Goal: Book appointment/travel/reservation

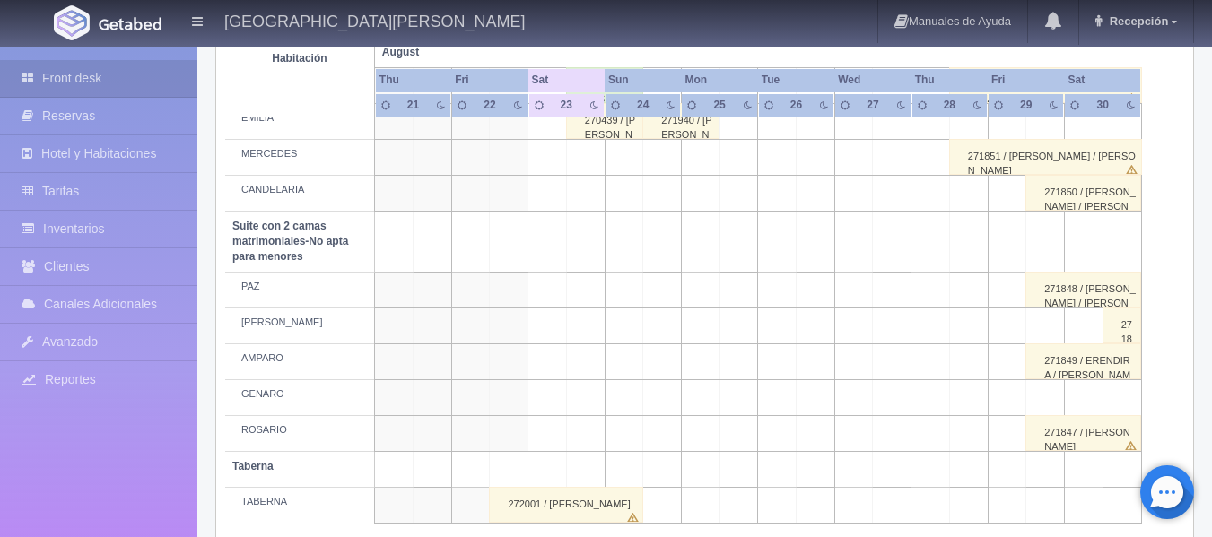
scroll to position [1415, 0]
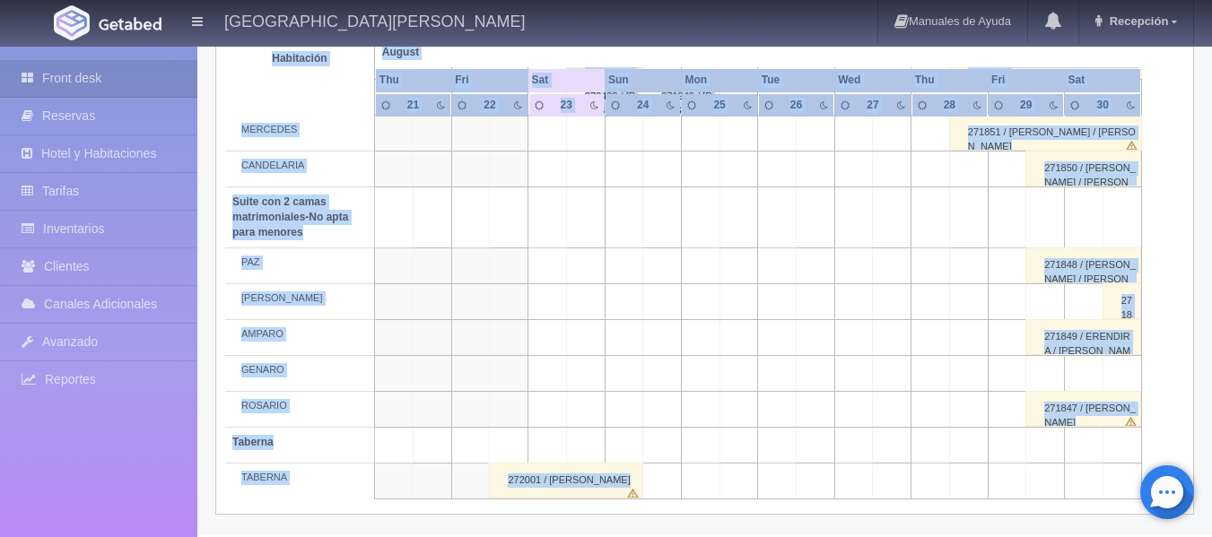
click at [599, 477] on div "272001 / [PERSON_NAME]" at bounding box center [566, 481] width 154 height 36
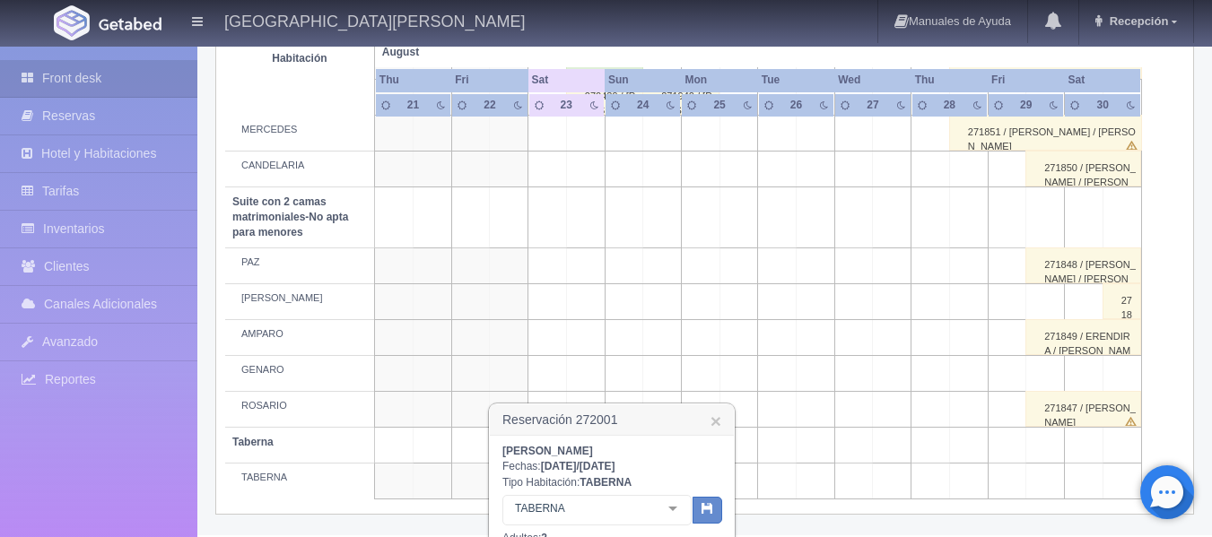
click at [599, 477] on b "TABERNA" at bounding box center [606, 482] width 52 height 13
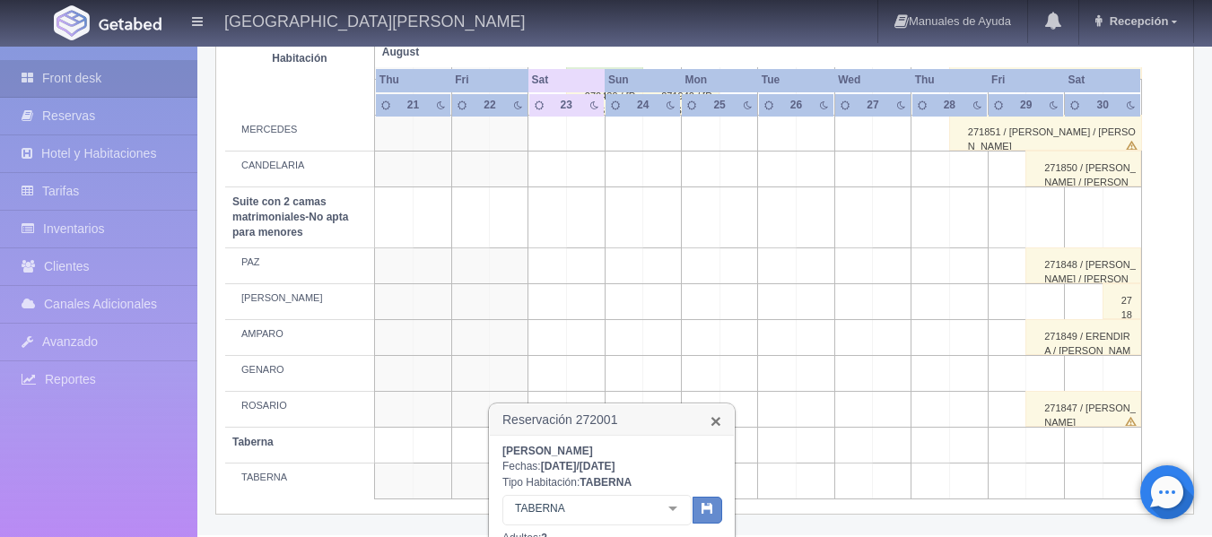
click at [721, 423] on link "×" at bounding box center [716, 421] width 11 height 19
